Goal: Navigation & Orientation: Find specific page/section

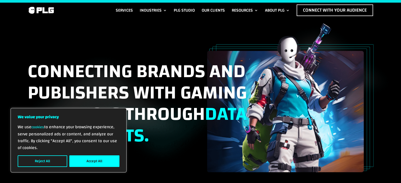
scroll to position [1880, 0]
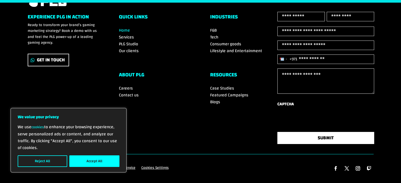
click at [37, 151] on p "We use cookies to enhance your browsing experience, serve personalized ads or c…" at bounding box center [69, 138] width 102 height 28
click at [37, 154] on div "We use cookies to enhance your browsing experience, serve personalized ads or c…" at bounding box center [69, 146] width 102 height 44
click at [39, 156] on button "Reject All" at bounding box center [43, 162] width 50 height 12
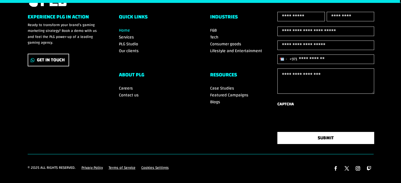
scroll to position [1881, 0]
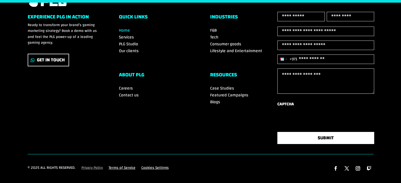
click at [98, 166] on link "Privacy Policy" at bounding box center [92, 169] width 21 height 8
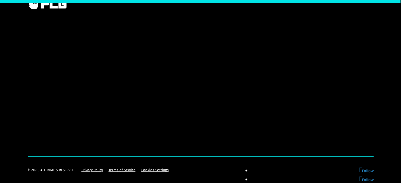
scroll to position [2069, 0]
